Goal: Check status

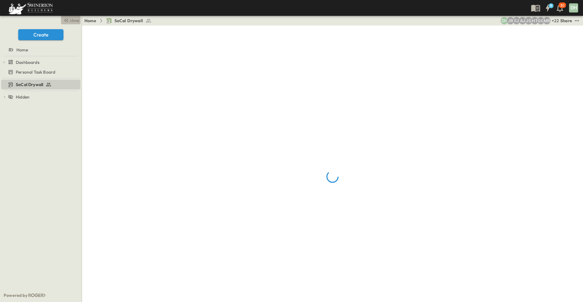
click at [75, 20] on span "close" at bounding box center [74, 20] width 9 height 6
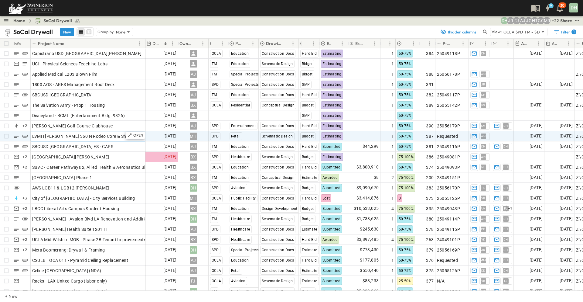
click at [109, 134] on span "LVMH [PERSON_NAME] 360 N Rodeo Core & Shell" at bounding box center [81, 136] width 98 height 6
click at [445, 137] on span "Requested" at bounding box center [447, 136] width 21 height 6
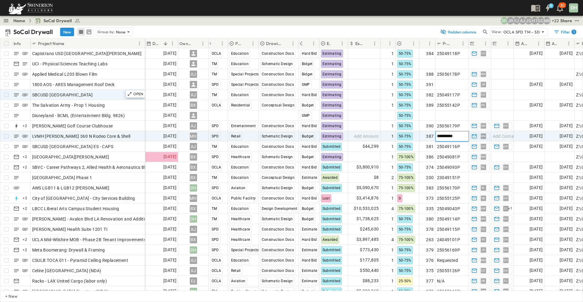
type input "*********"
